Goal: Transaction & Acquisition: Subscribe to service/newsletter

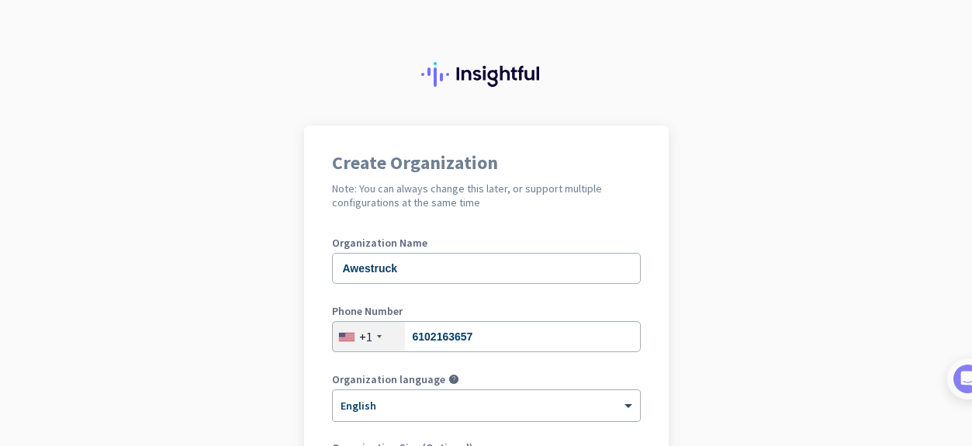
scroll to position [248, 0]
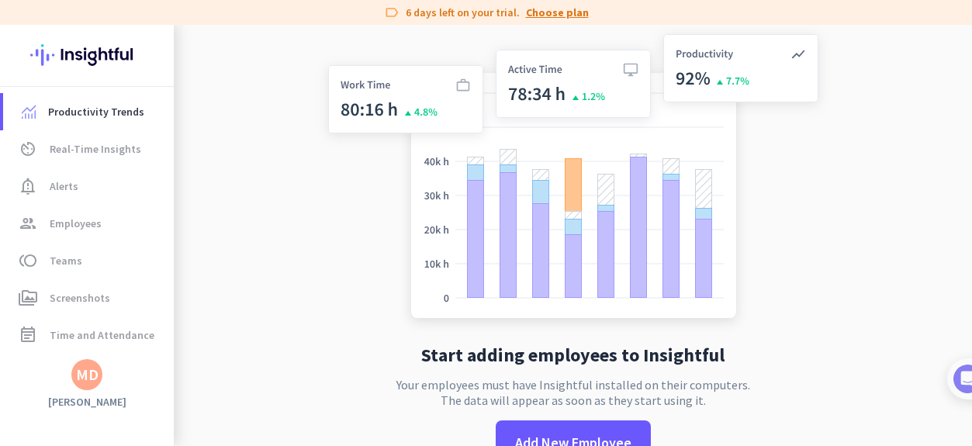
click at [562, 13] on link "Choose plan" at bounding box center [557, 13] width 63 height 16
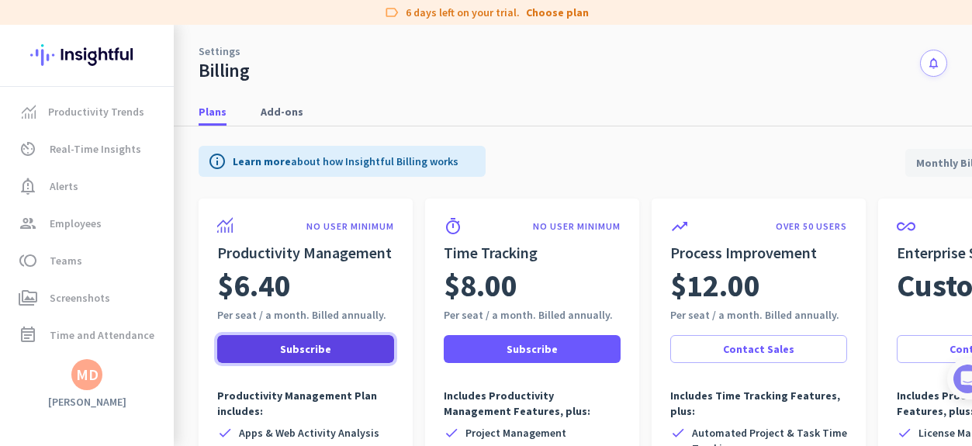
click at [306, 350] on span "Subscribe" at bounding box center [305, 349] width 51 height 16
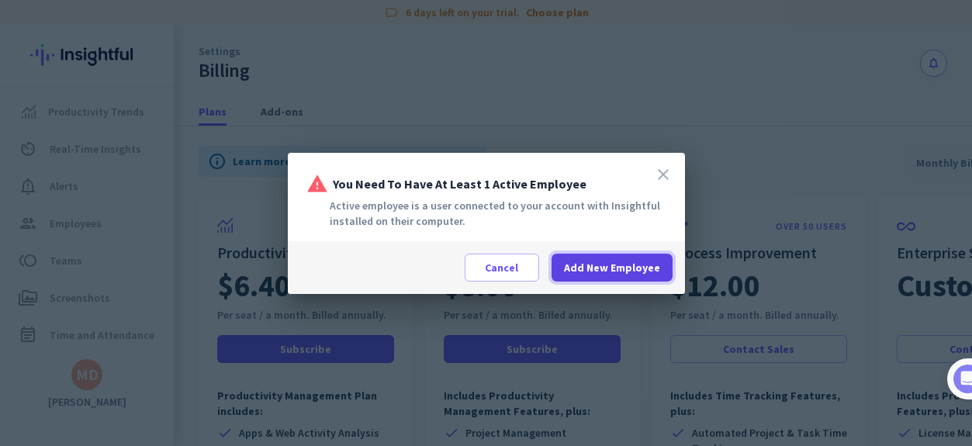
click at [603, 271] on span "Add New Employee" at bounding box center [612, 268] width 96 height 16
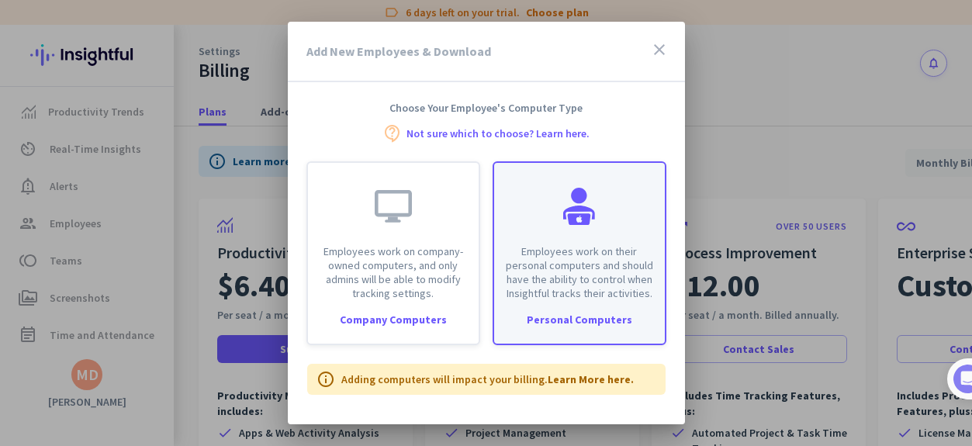
click at [611, 226] on div "Employees work on their personal computers and should have the ability to contr…" at bounding box center [579, 231] width 171 height 137
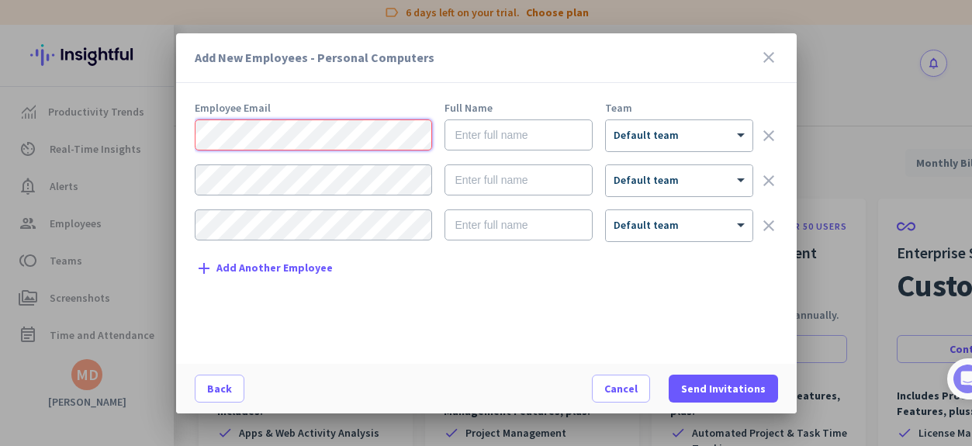
click at [133, 144] on div "Add New Employees - Personal Computers close Employee Email Full Name Team × De…" at bounding box center [486, 223] width 972 height 446
click at [146, 128] on div "Add New Employees - Personal Computers close Employee Email Full Name Team × De…" at bounding box center [486, 223] width 972 height 446
click at [512, 130] on input "text" at bounding box center [518, 134] width 148 height 31
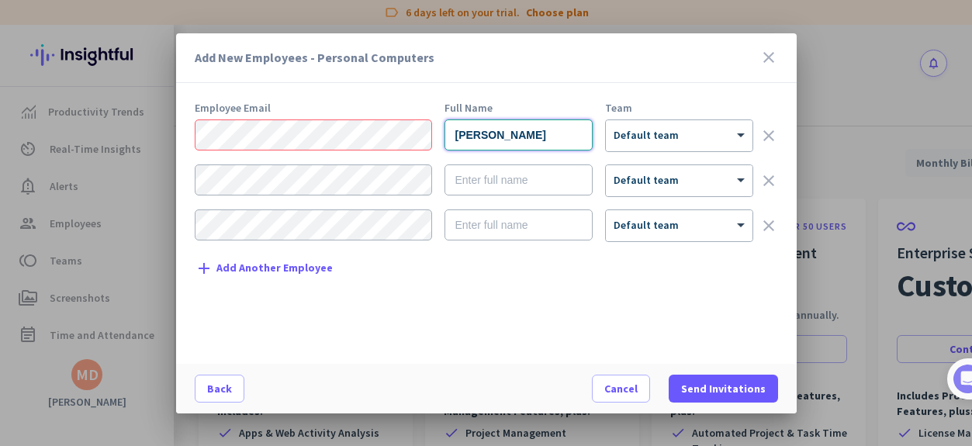
type input "[PERSON_NAME]"
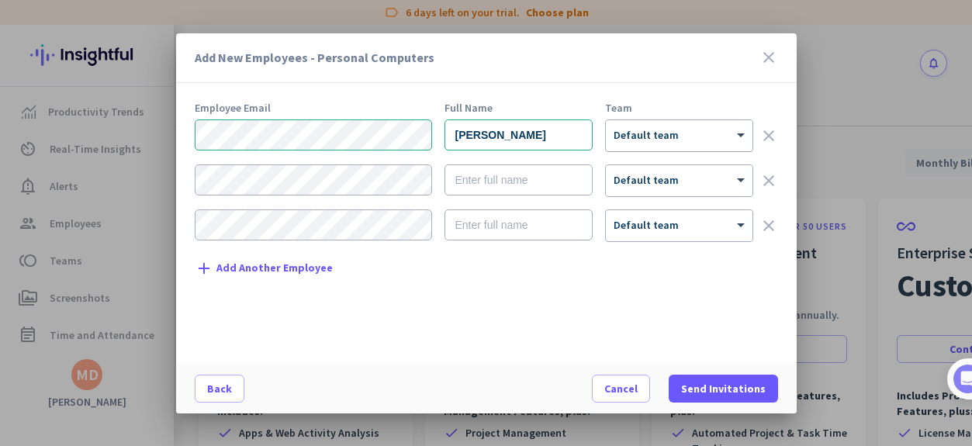
click at [643, 136] on div at bounding box center [679, 130] width 147 height 13
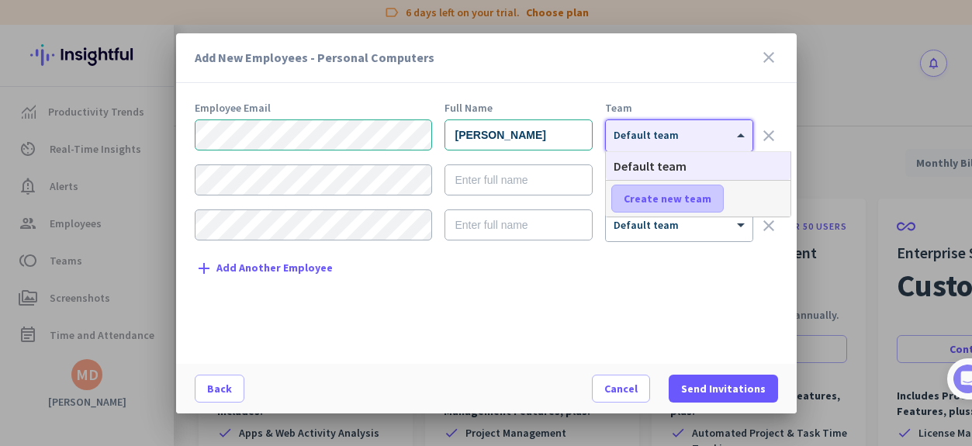
click at [659, 198] on span "Create new team" at bounding box center [667, 199] width 88 height 16
click at [679, 196] on input "text" at bounding box center [668, 199] width 115 height 28
type input "Community Engagement"
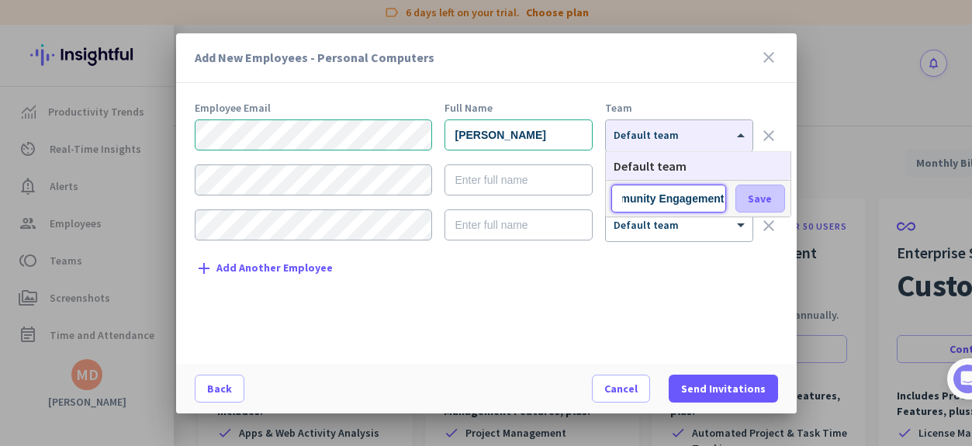
click at [762, 195] on span "Save" at bounding box center [760, 199] width 24 height 14
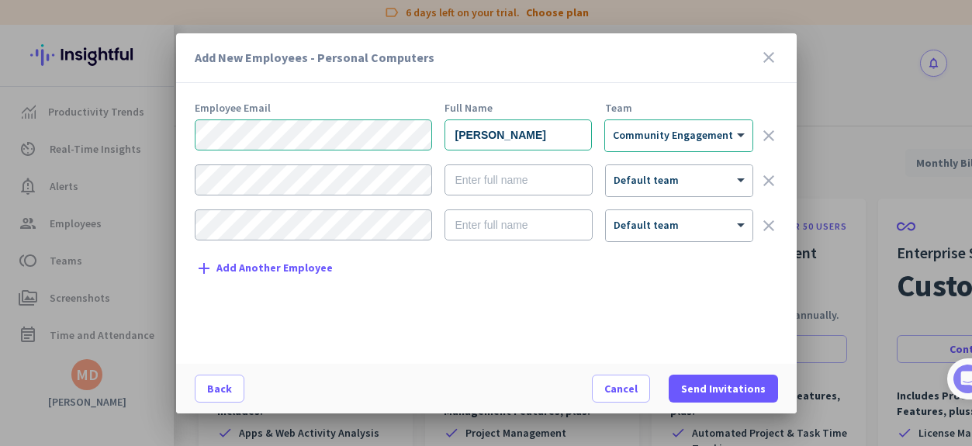
click at [764, 177] on icon "clear" at bounding box center [768, 180] width 19 height 19
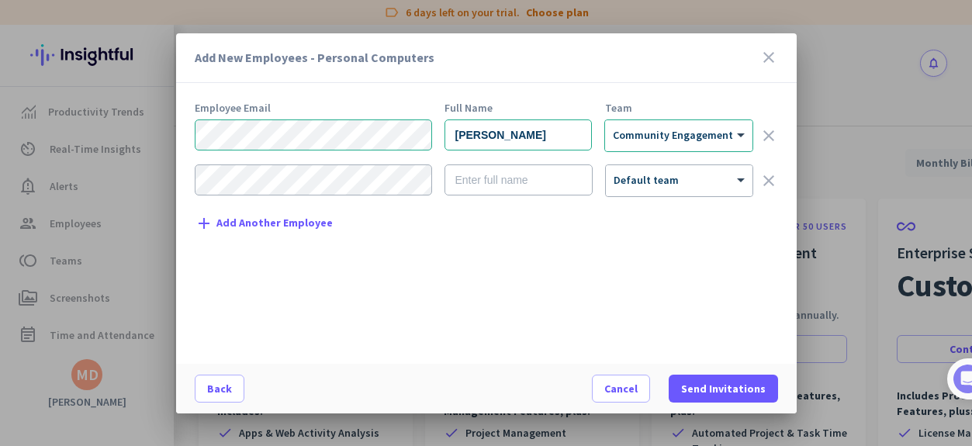
click at [768, 181] on icon "clear" at bounding box center [768, 180] width 19 height 19
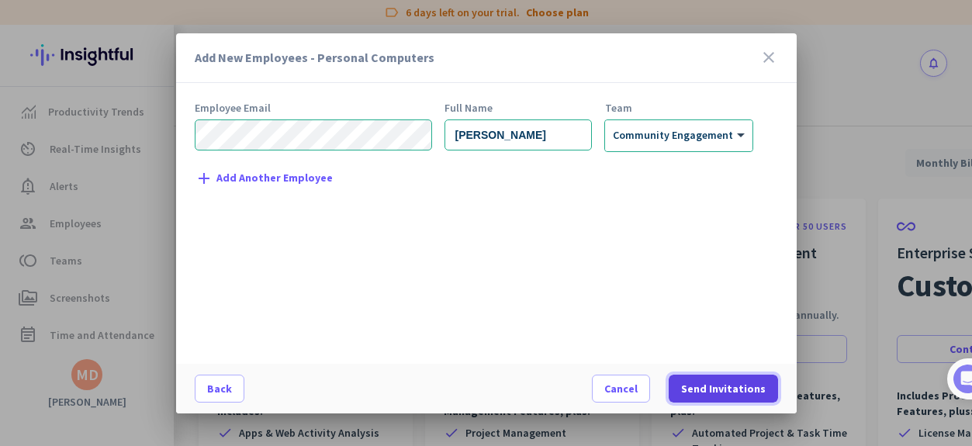
click at [718, 391] on span "Send Invitations" at bounding box center [723, 389] width 85 height 16
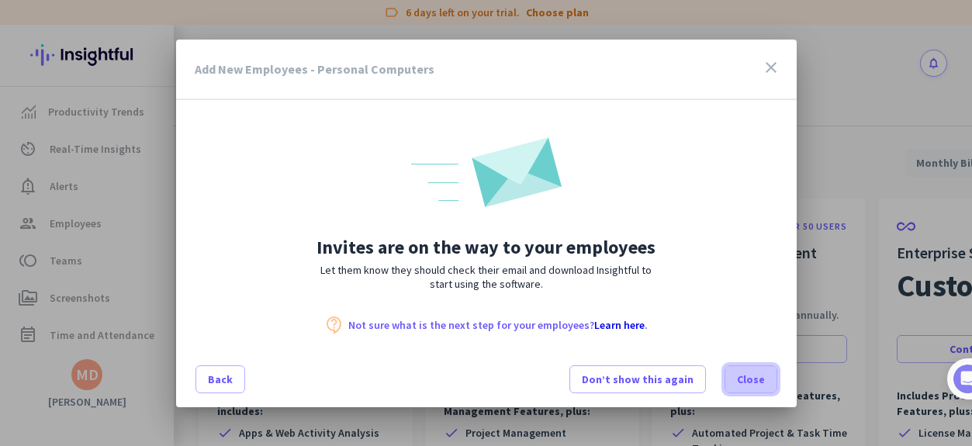
click at [746, 383] on span "Close" at bounding box center [751, 379] width 28 height 16
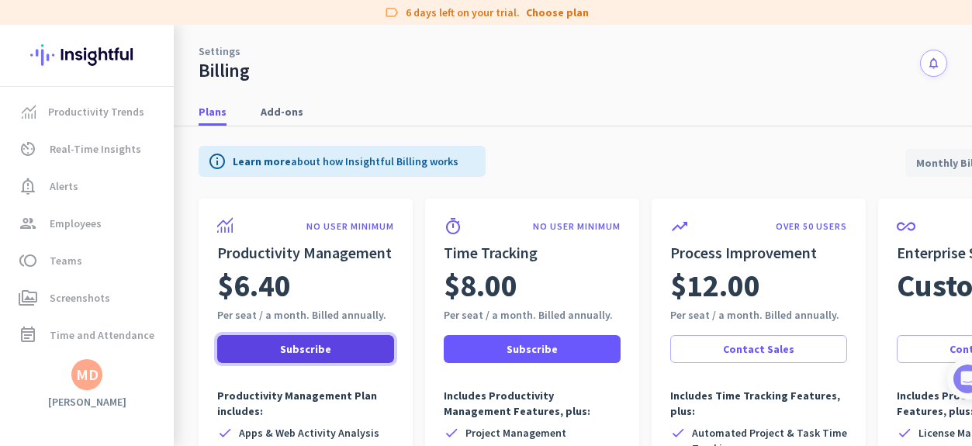
click at [328, 344] on span "Subscribe" at bounding box center [305, 349] width 51 height 16
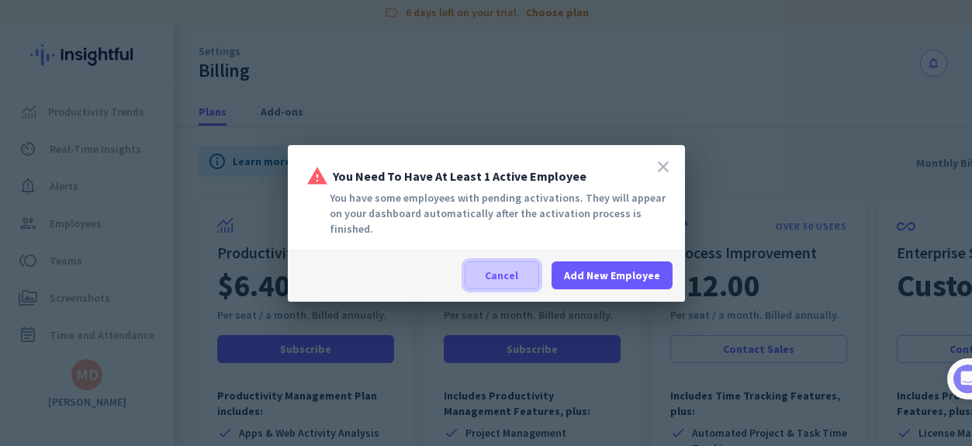
click at [508, 268] on span "Cancel" at bounding box center [501, 276] width 33 height 16
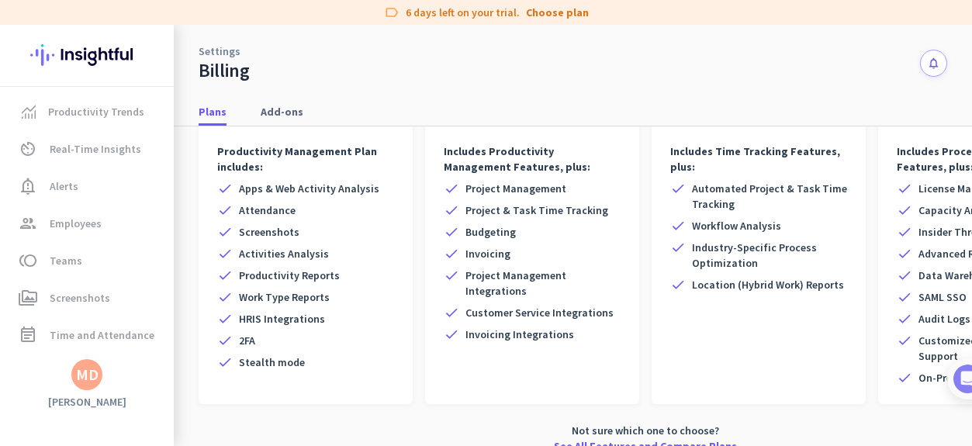
scroll to position [254, 0]
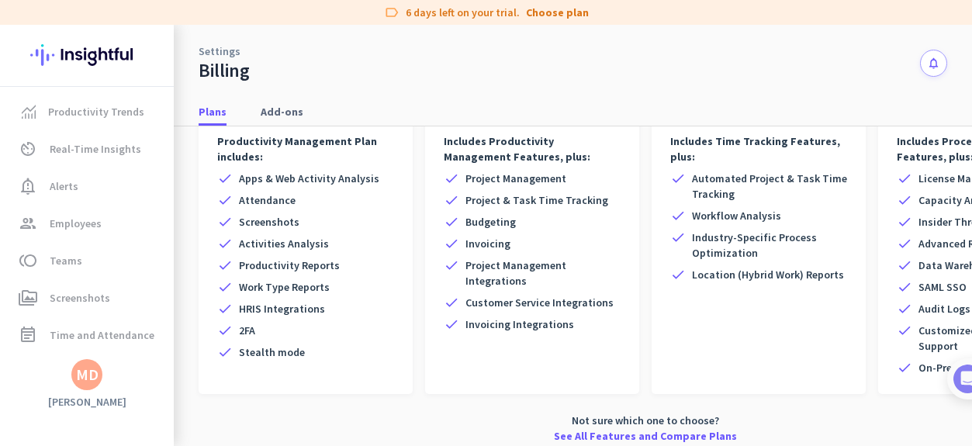
click at [472, 88] on nav "Plans Add-ons" at bounding box center [573, 104] width 798 height 44
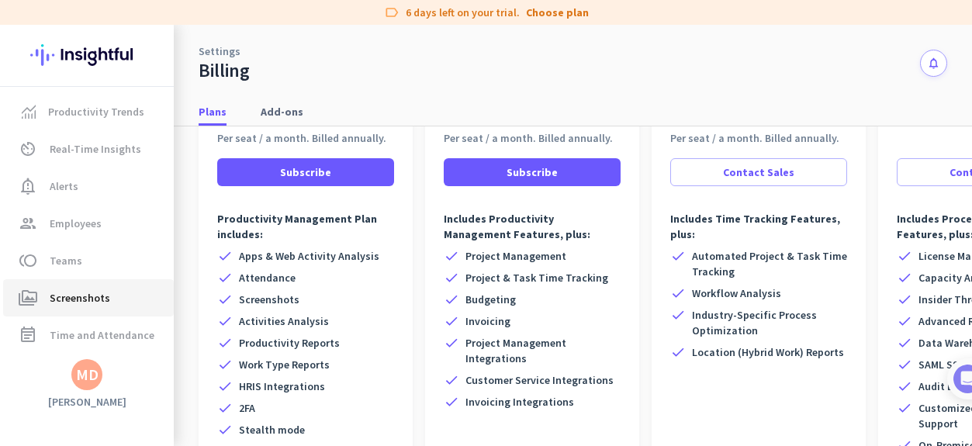
scroll to position [0, 0]
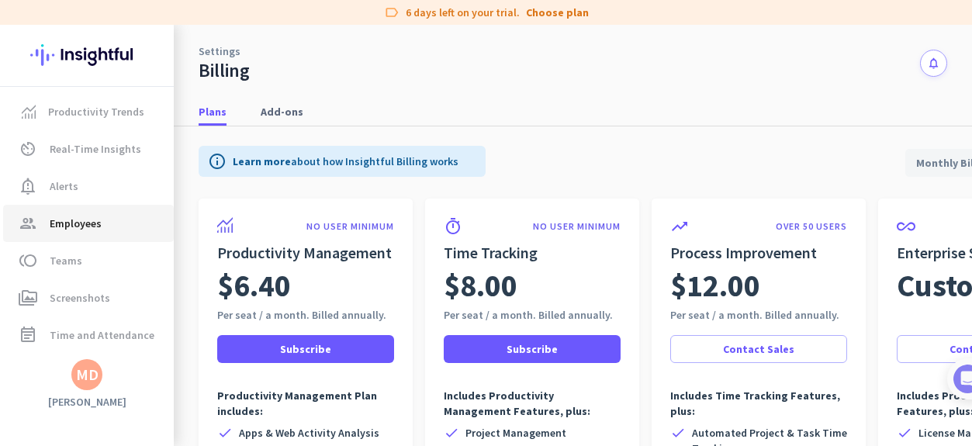
click at [50, 226] on span "Employees" at bounding box center [76, 223] width 52 height 19
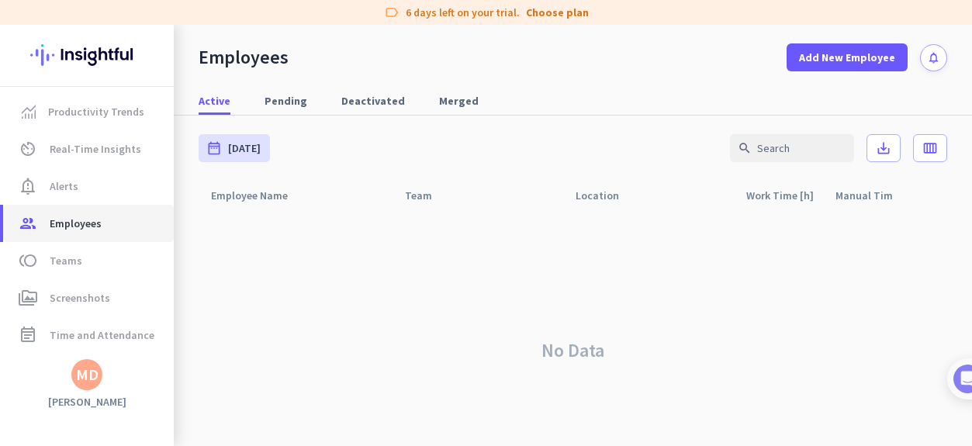
click at [70, 218] on span "Employees" at bounding box center [76, 223] width 52 height 19
click at [90, 377] on div "MD" at bounding box center [87, 375] width 22 height 16
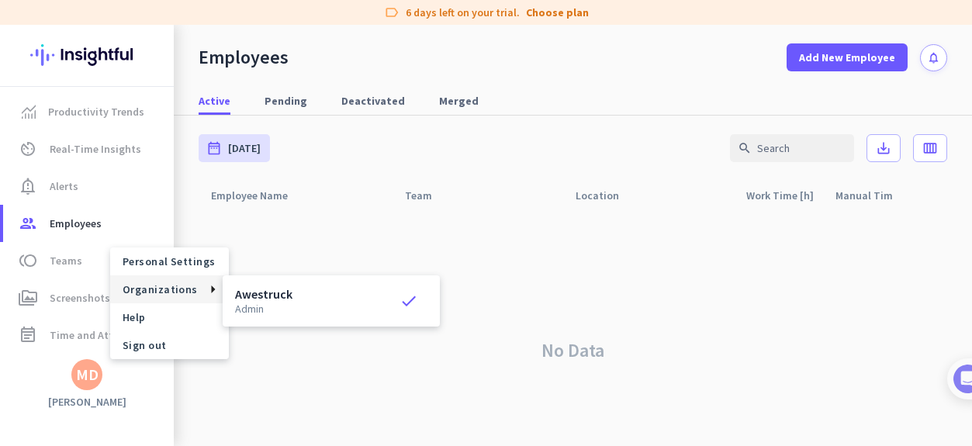
click at [54, 316] on div at bounding box center [486, 223] width 972 height 446
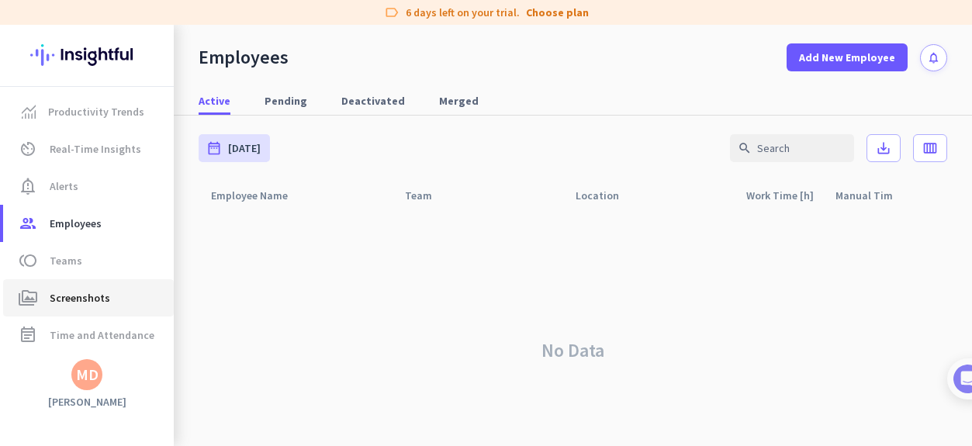
click at [58, 304] on span "Screenshots" at bounding box center [80, 297] width 60 height 19
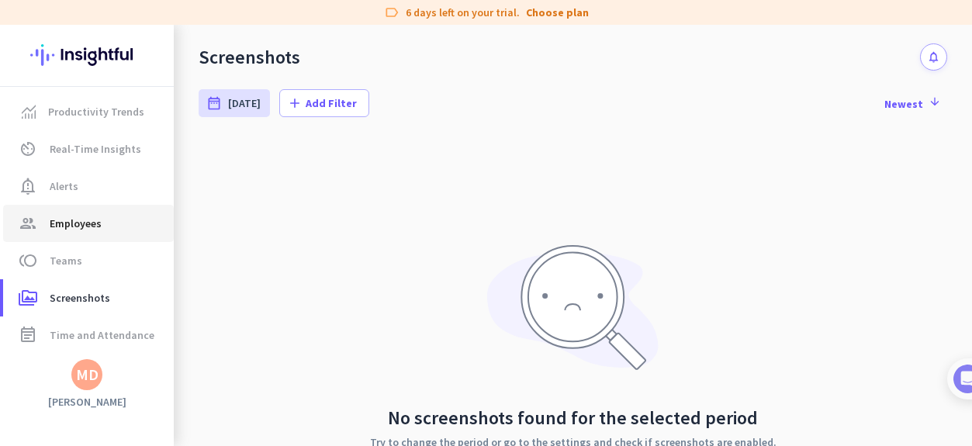
click at [83, 223] on span "Employees" at bounding box center [76, 223] width 52 height 19
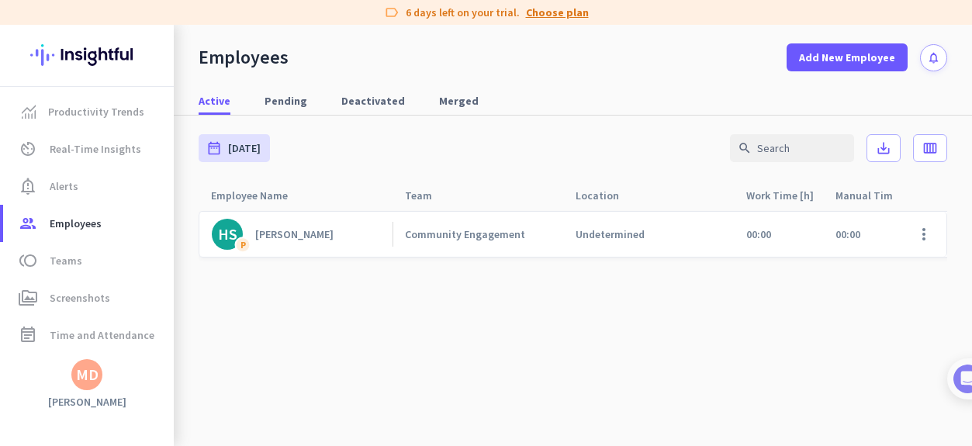
click at [551, 13] on link "Choose plan" at bounding box center [557, 13] width 63 height 16
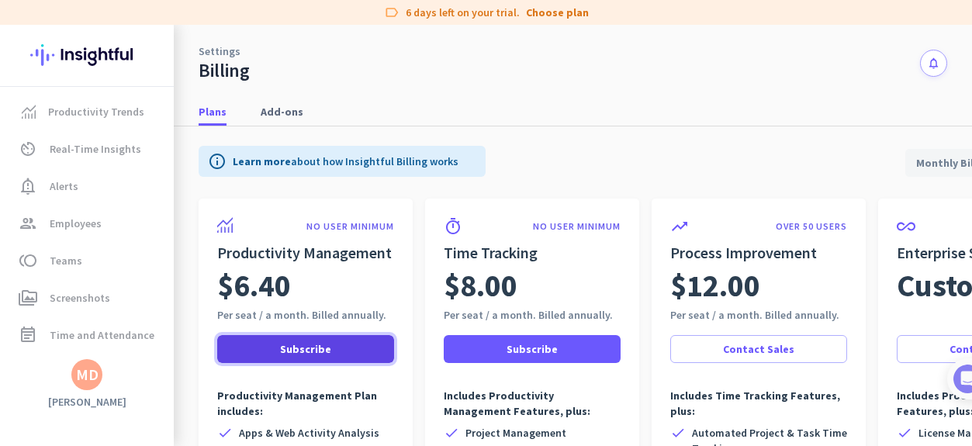
click at [306, 353] on span "Subscribe" at bounding box center [305, 349] width 51 height 16
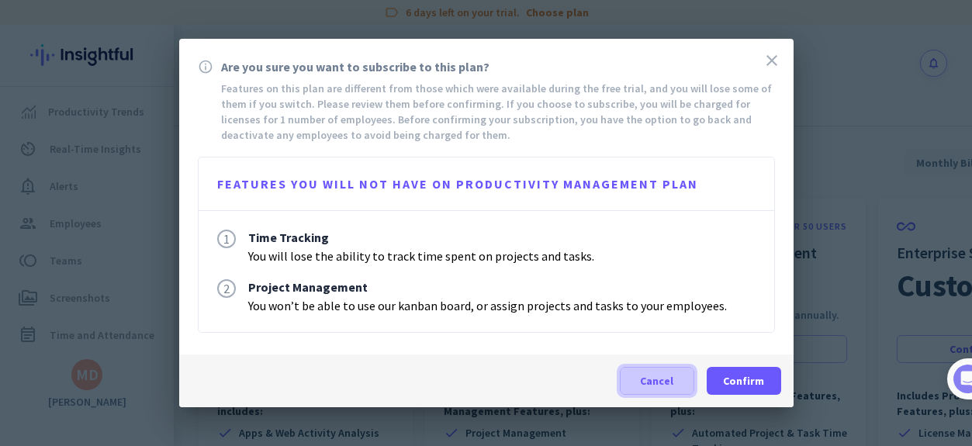
click at [677, 383] on span at bounding box center [656, 380] width 73 height 37
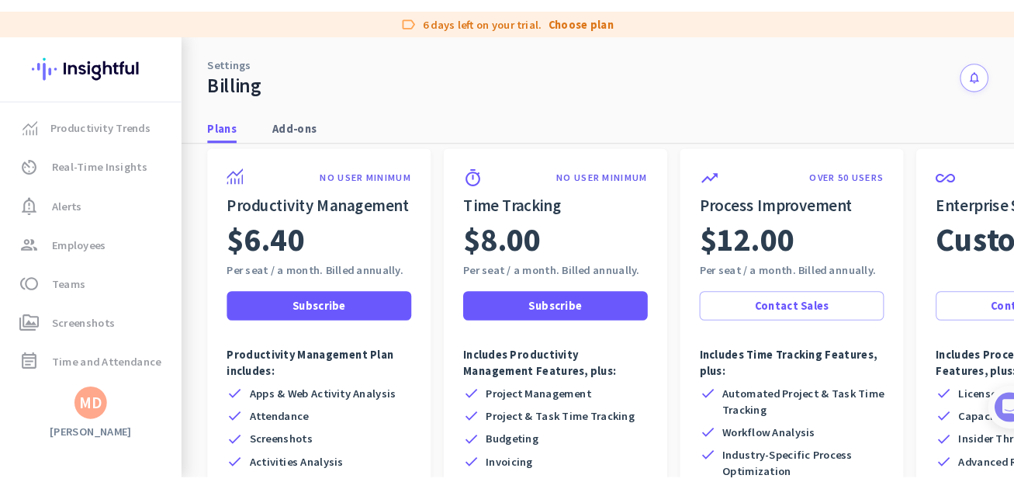
scroll to position [152, 0]
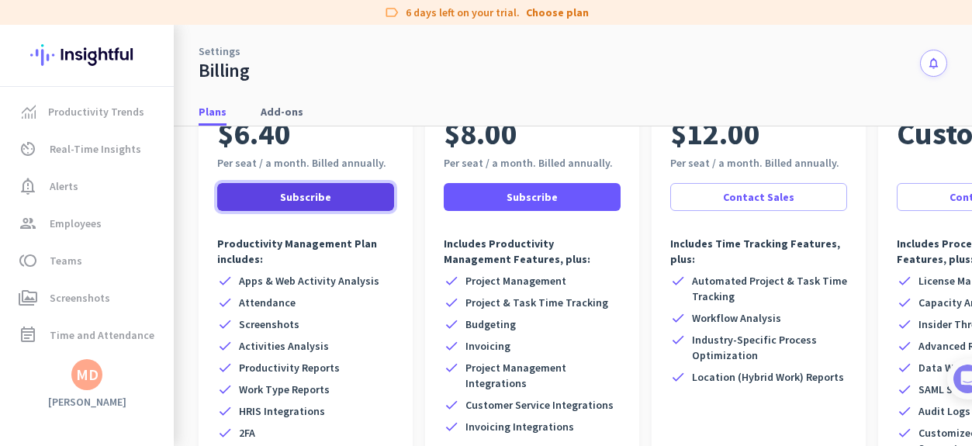
click at [328, 189] on span "Subscribe" at bounding box center [305, 197] width 51 height 16
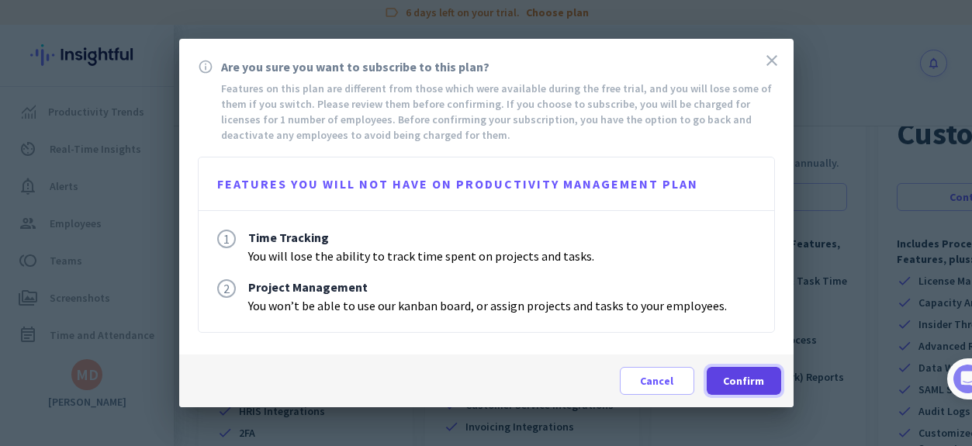
click at [756, 374] on span "Confirm" at bounding box center [743, 381] width 41 height 16
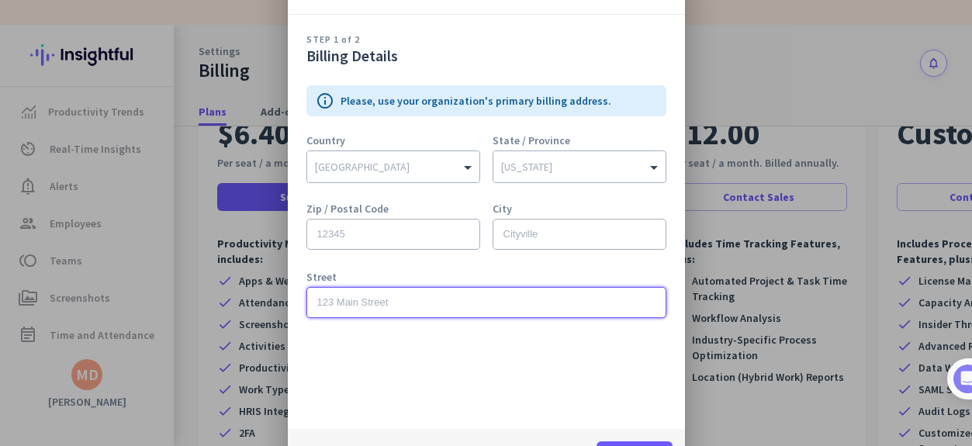
click at [382, 307] on input "text" at bounding box center [486, 302] width 360 height 31
click at [0, 445] on com-1password-button at bounding box center [0, 446] width 0 height 0
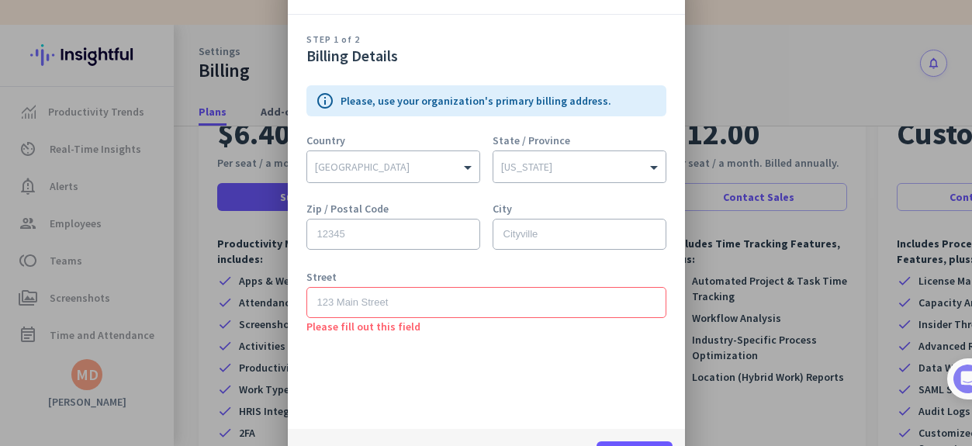
type input "[US_STATE]"
type input "29609"
type input "[GEOGRAPHIC_DATA]"
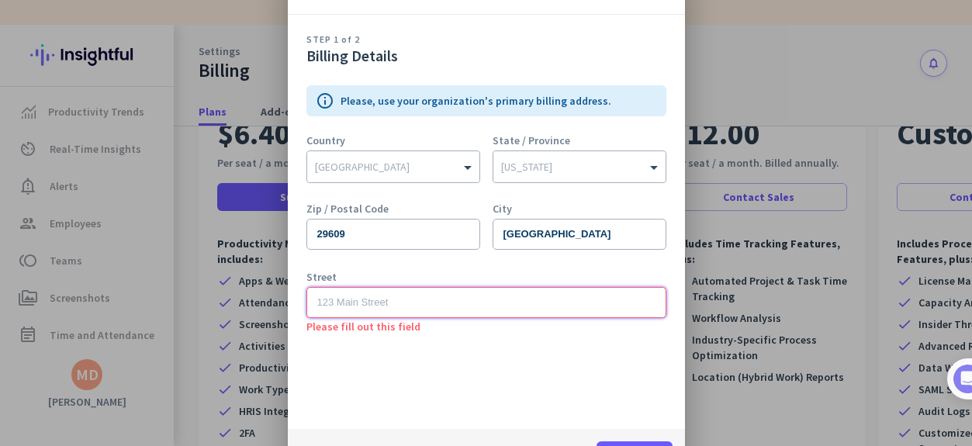
type input "[STREET_ADDRESS]"
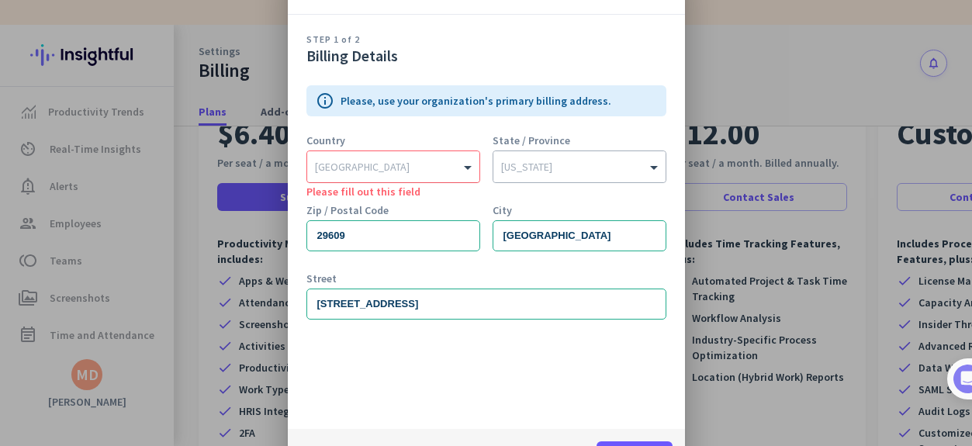
click at [367, 167] on input "text" at bounding box center [378, 164] width 126 height 12
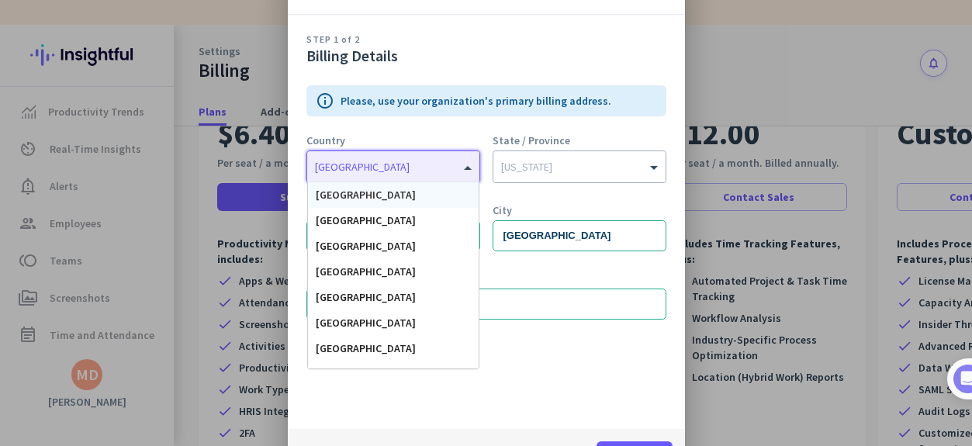
click at [367, 188] on span "[GEOGRAPHIC_DATA]" at bounding box center [366, 195] width 100 height 14
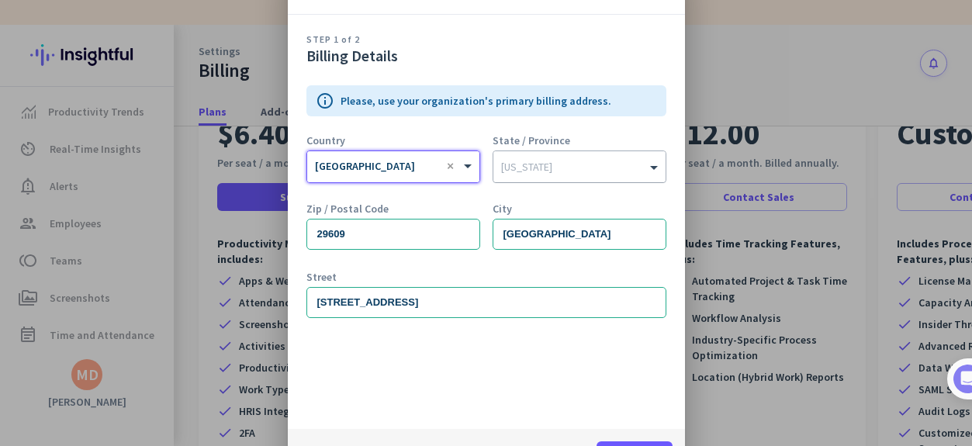
click at [552, 163] on input "text" at bounding box center [564, 164] width 126 height 12
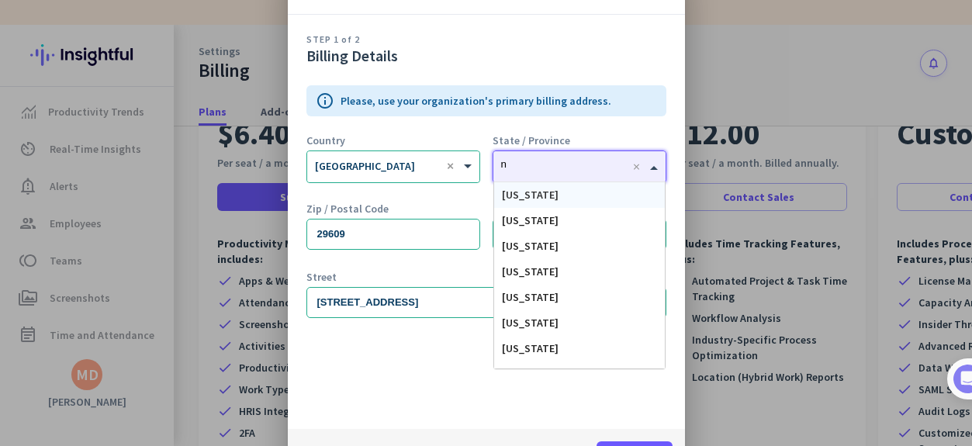
type input "no"
click at [543, 188] on span "[US_STATE]" at bounding box center [530, 195] width 57 height 14
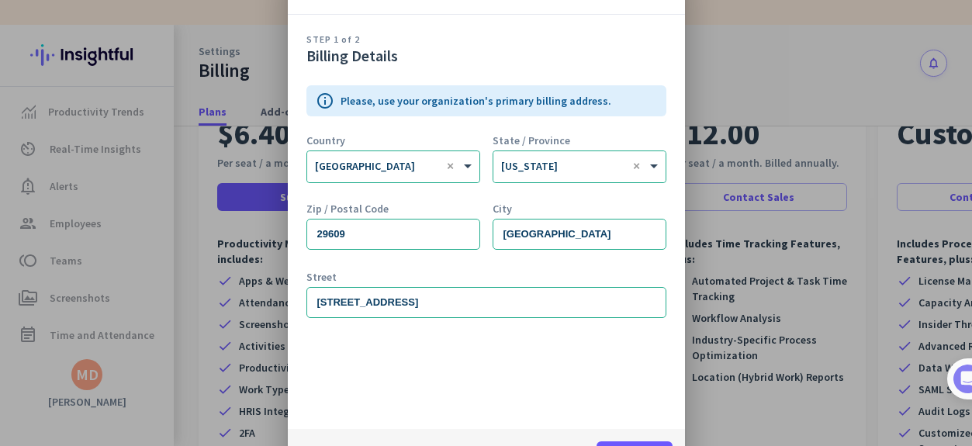
click at [375, 389] on div "STEP 1 of 2 Billing Details info Please, use your organization's primary billin…" at bounding box center [486, 222] width 397 height 414
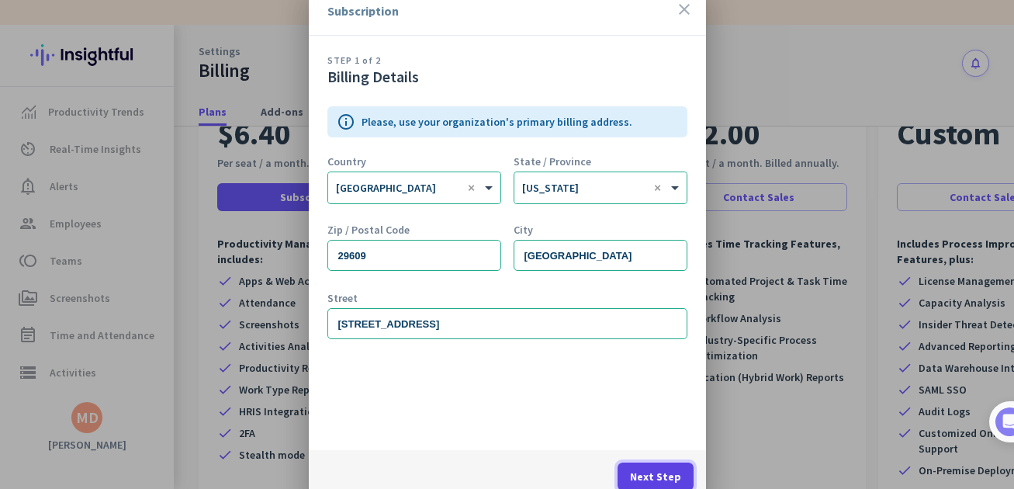
click at [662, 445] on span "Next Step" at bounding box center [655, 476] width 51 height 16
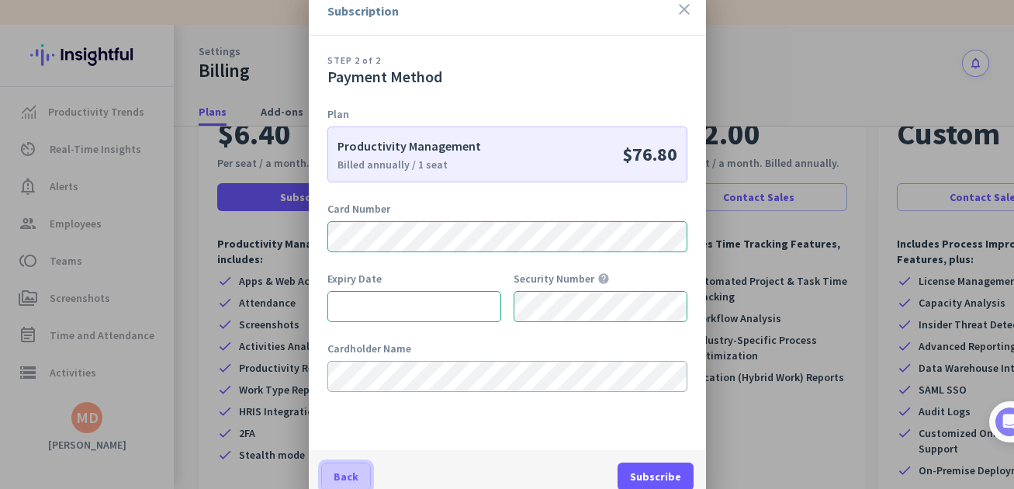
click at [350, 445] on span at bounding box center [346, 476] width 48 height 37
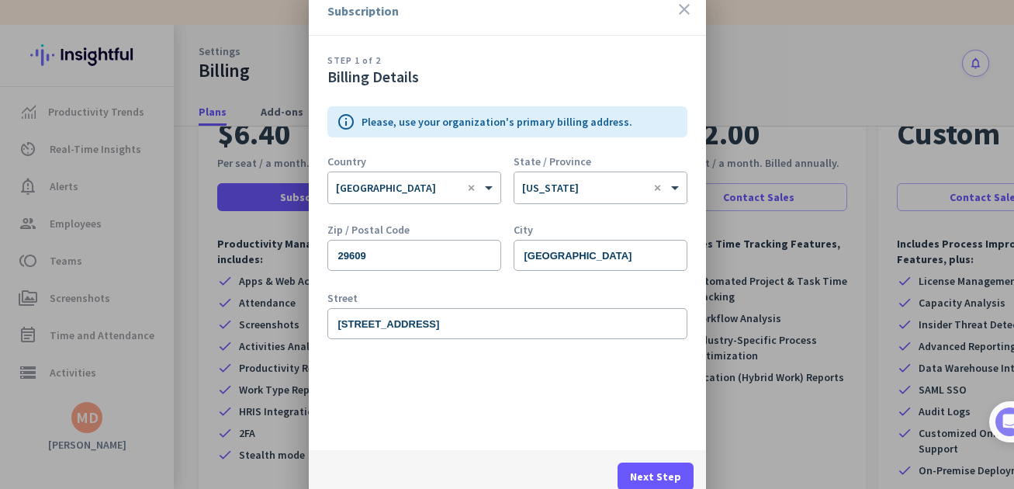
click at [685, 12] on icon "close" at bounding box center [684, 9] width 19 height 19
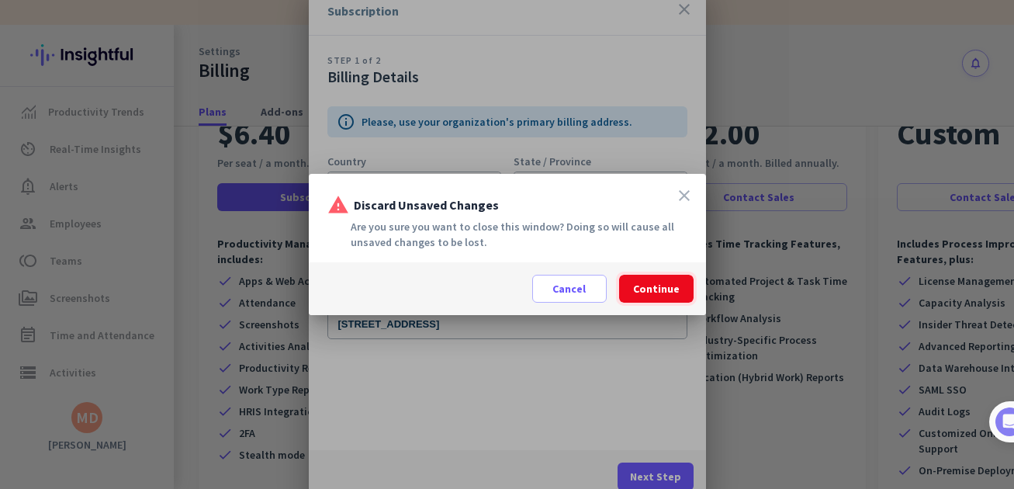
click at [651, 281] on span "Continue" at bounding box center [656, 289] width 47 height 16
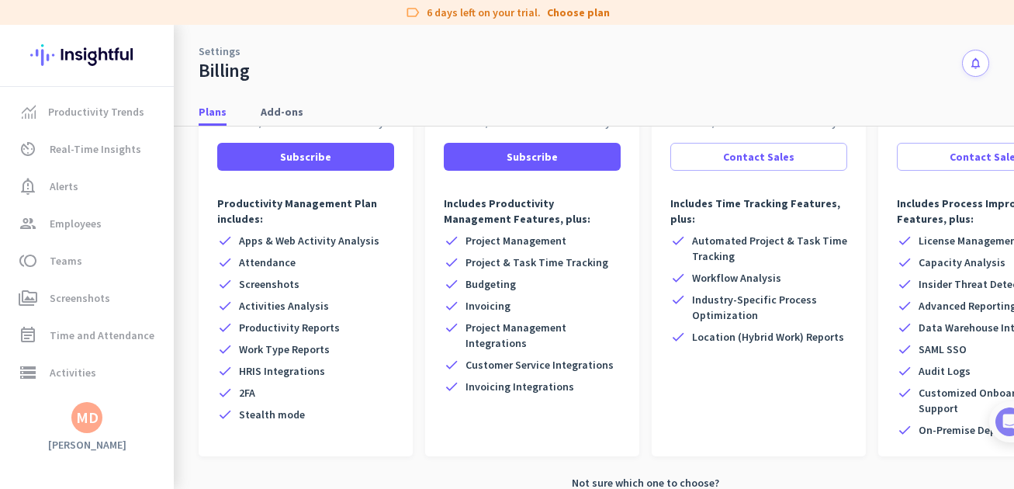
scroll to position [0, 0]
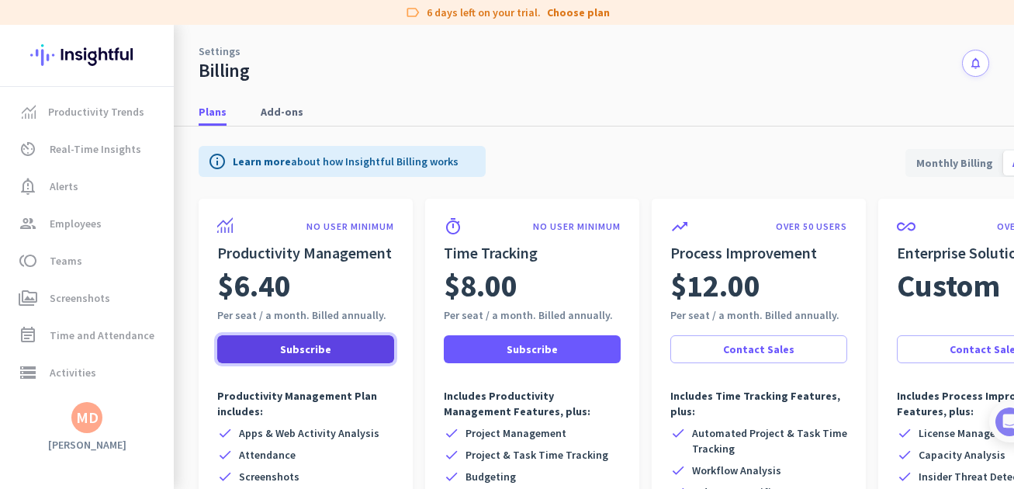
click at [302, 348] on span "Subscribe" at bounding box center [305, 349] width 51 height 16
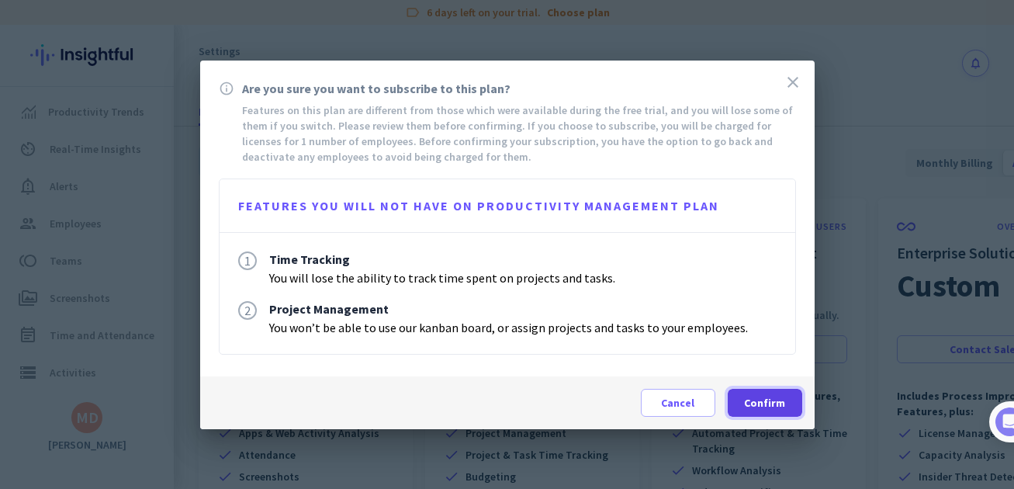
click at [770, 400] on span "Confirm" at bounding box center [764, 403] width 41 height 16
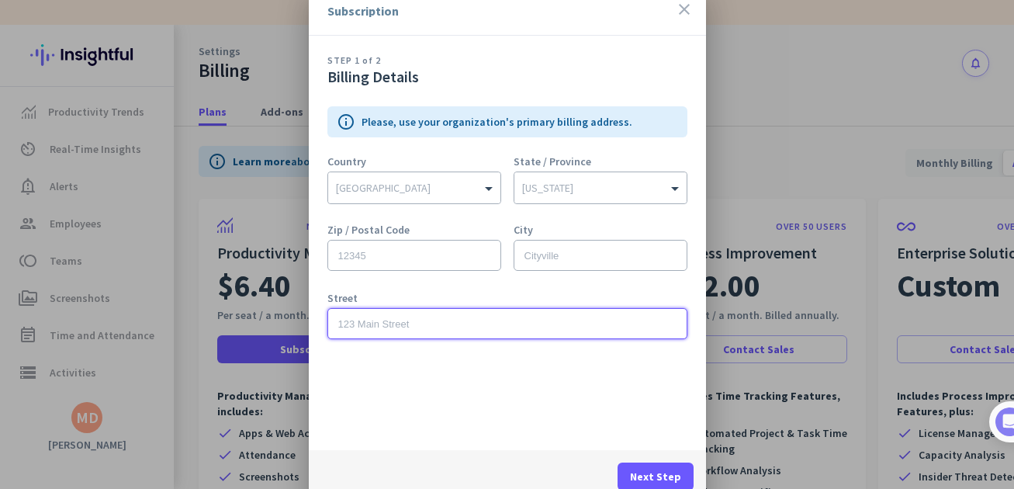
click at [406, 328] on input "text" at bounding box center [507, 323] width 360 height 31
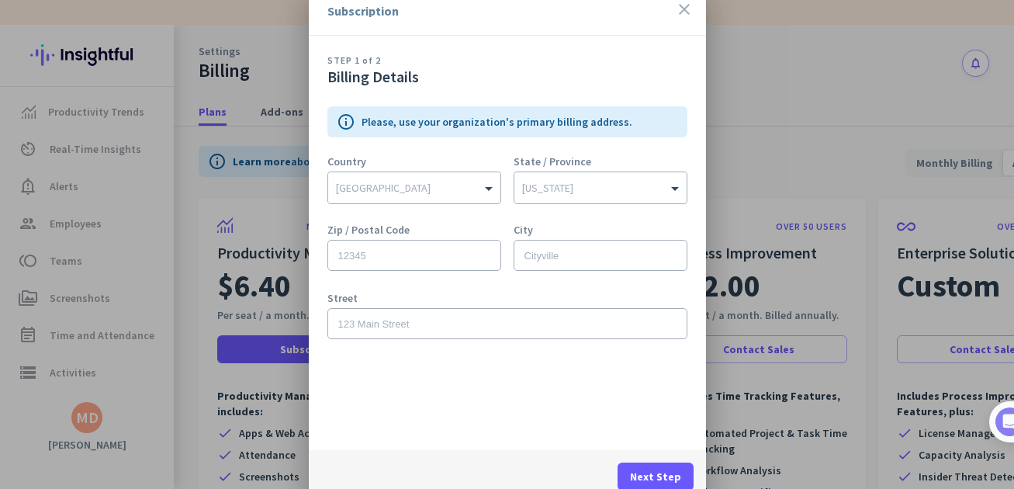
type input "[US_STATE]"
type input "29609"
type input "[GEOGRAPHIC_DATA]"
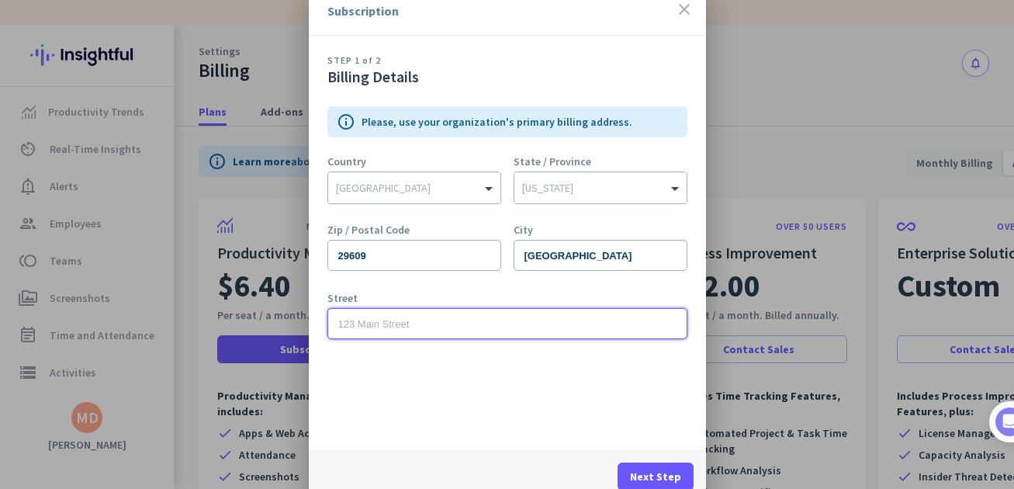
type input "[STREET_ADDRESS]"
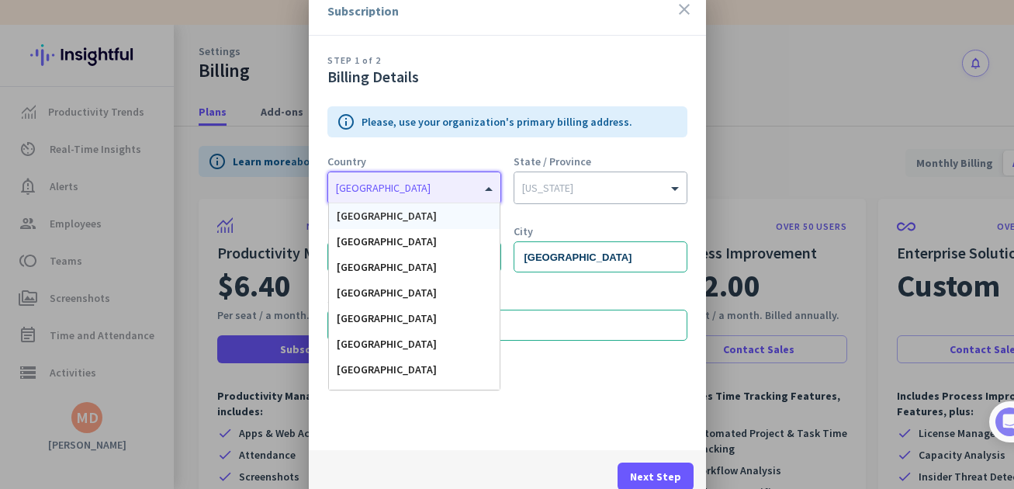
click at [465, 187] on div at bounding box center [414, 184] width 172 height 16
click at [437, 210] on div "[GEOGRAPHIC_DATA]" at bounding box center [414, 216] width 171 height 26
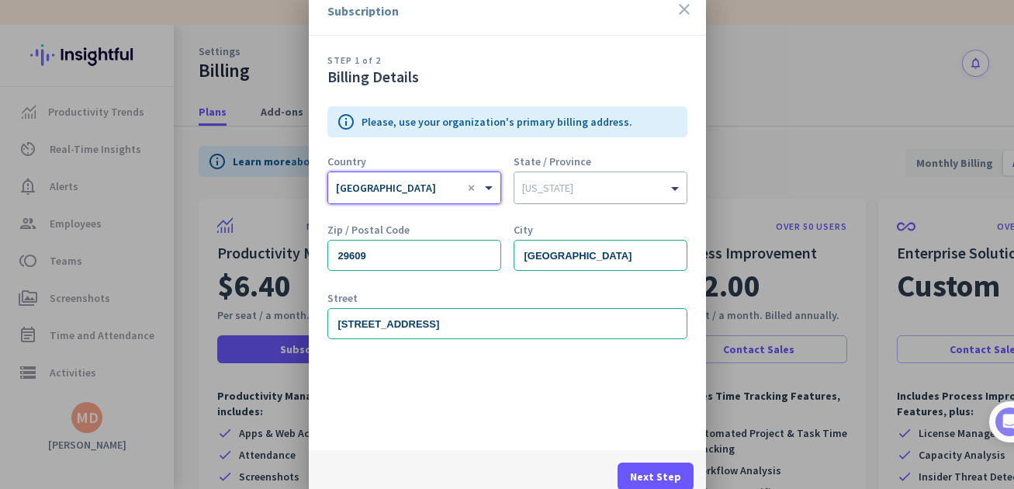
click at [586, 181] on input "text" at bounding box center [585, 185] width 126 height 12
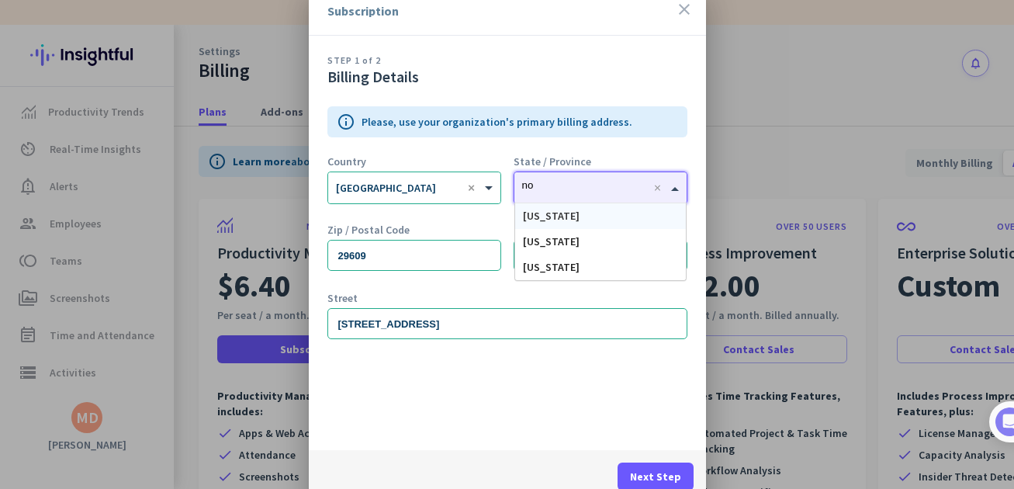
type input "nor"
click at [562, 216] on span "[US_STATE]" at bounding box center [551, 216] width 57 height 14
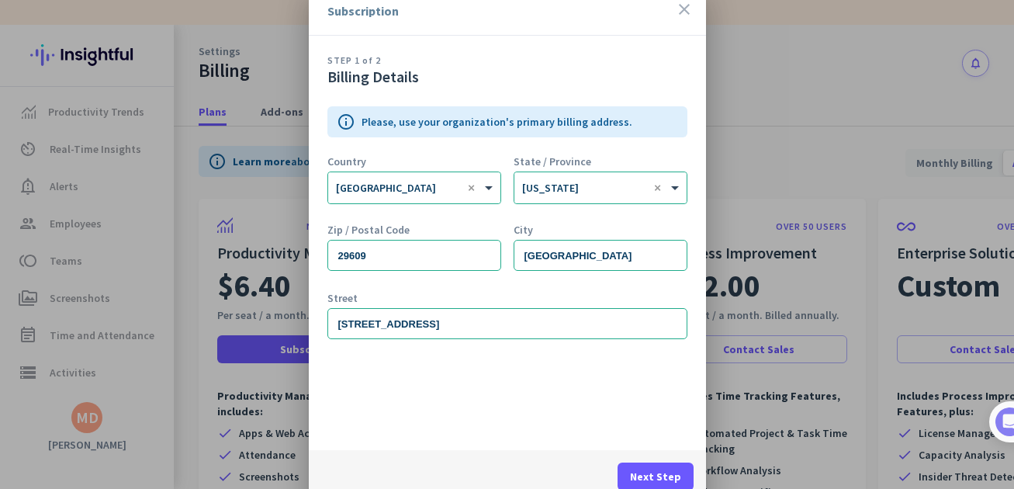
click at [443, 395] on div "STEP 1 of 2 Billing Details info Please, use your organization's primary billin…" at bounding box center [507, 243] width 397 height 414
click at [654, 445] on span "Next Step" at bounding box center [655, 476] width 51 height 16
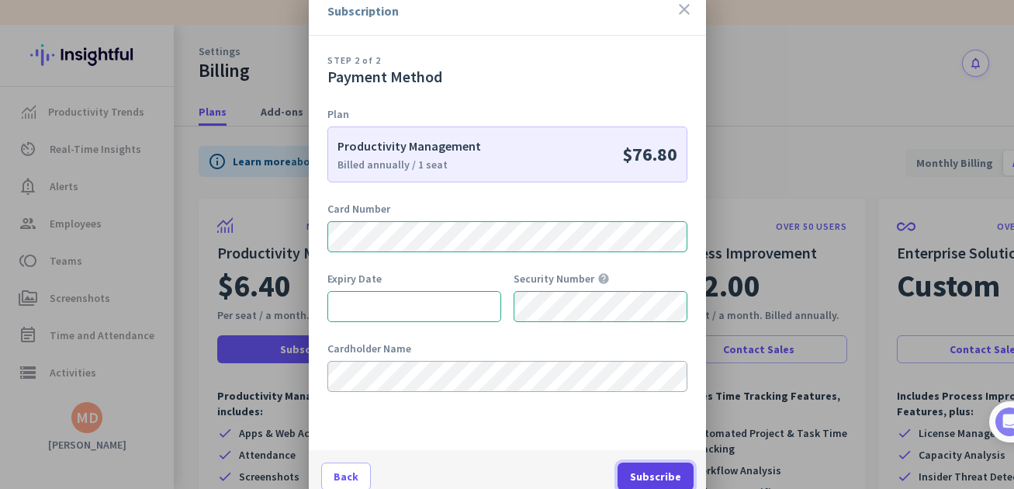
click at [664, 445] on span "Subscribe" at bounding box center [655, 476] width 51 height 16
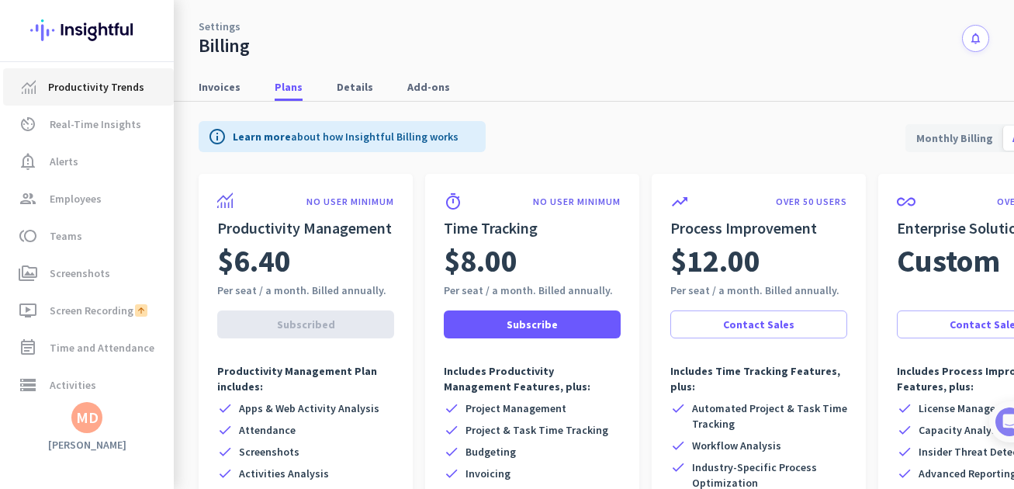
click at [91, 93] on span "Productivity Trends" at bounding box center [96, 87] width 96 height 19
